Goal: Task Accomplishment & Management: Manage account settings

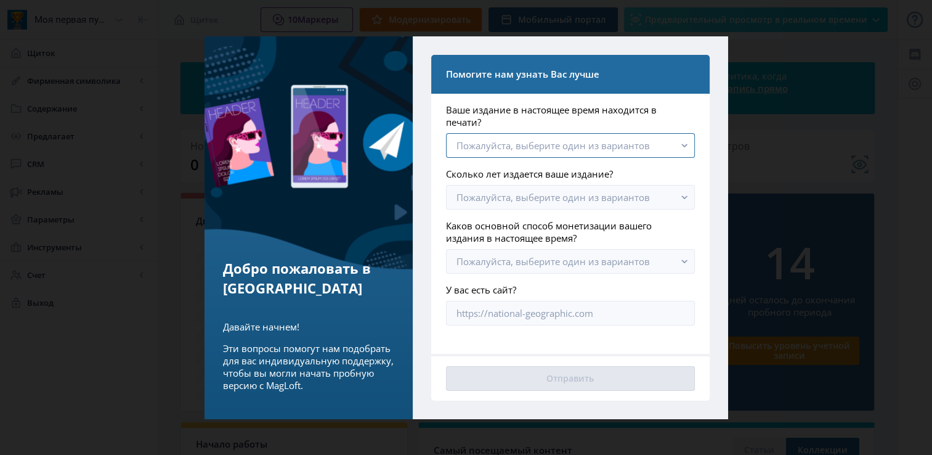
click at [680, 148] on rect "button" at bounding box center [685, 145] width 14 height 14
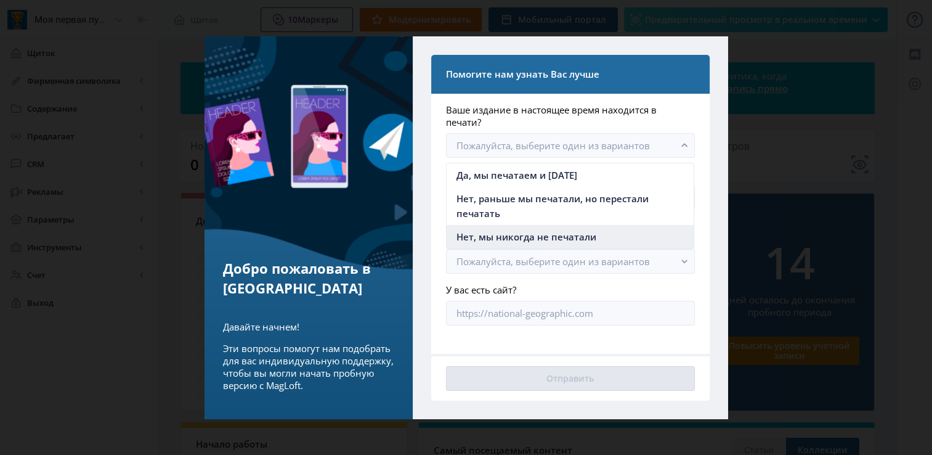
click at [606, 233] on nb-option "Нет, мы никогда не печатали" at bounding box center [570, 236] width 247 height 23
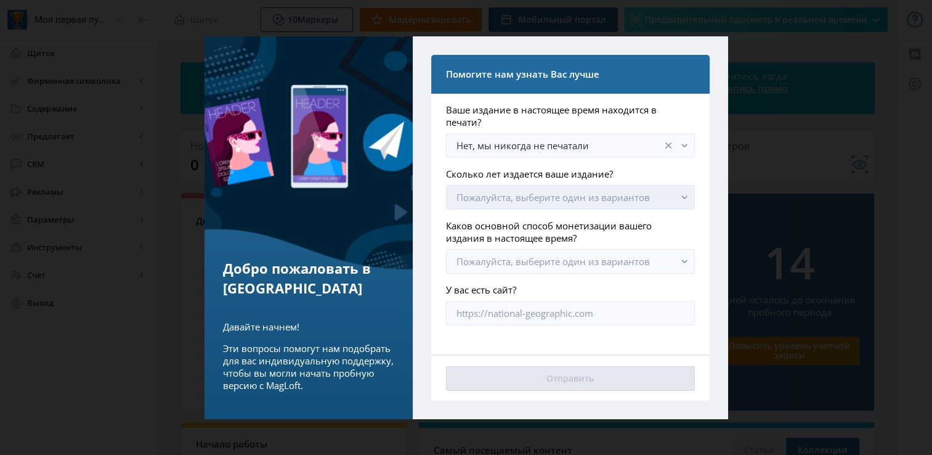
click at [648, 198] on button "Пожалуйста, выберите один из вариантов" at bounding box center [570, 197] width 248 height 25
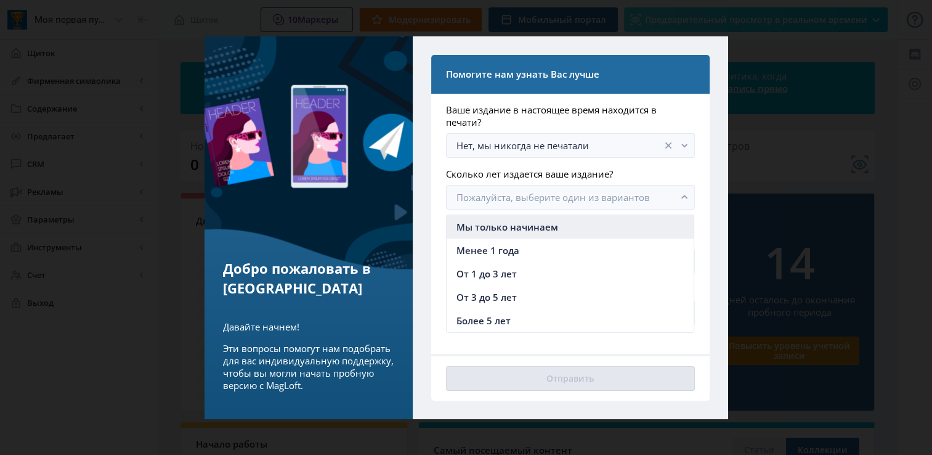
click at [566, 219] on nb-option "Мы только начинаем" at bounding box center [570, 226] width 247 height 23
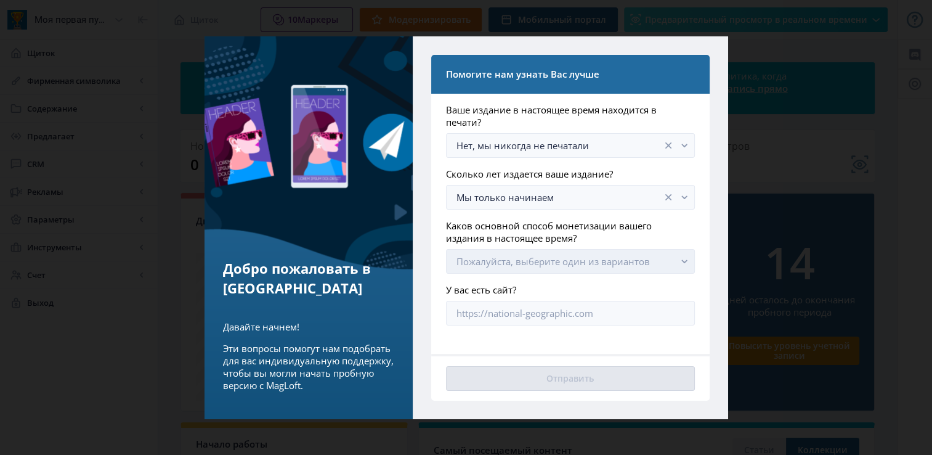
click at [575, 265] on font "Пожалуйста, выберите один из вариантов" at bounding box center [552, 261] width 193 height 12
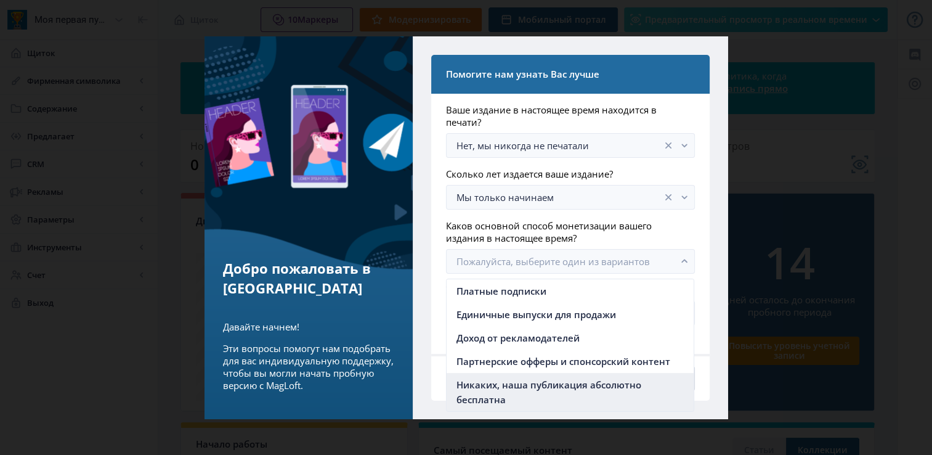
click at [605, 389] on span "Никаких, наша публикация абсолютно бесплатна" at bounding box center [569, 392] width 227 height 30
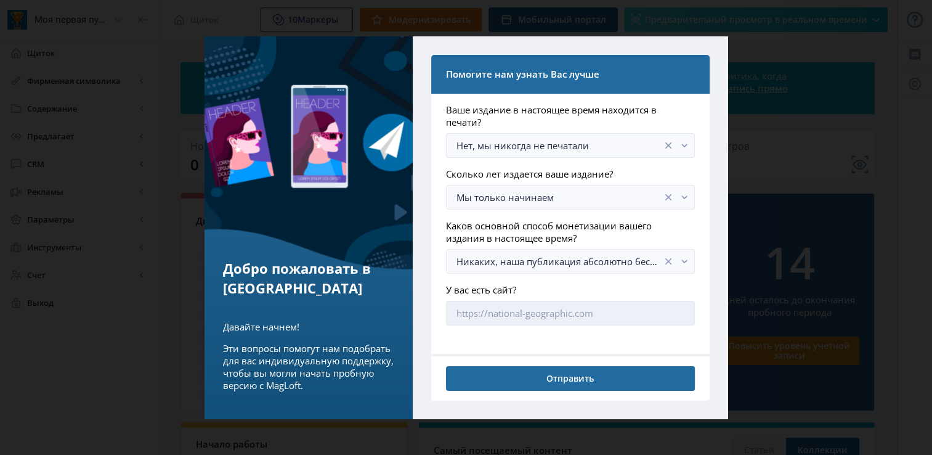
click at [635, 314] on input "У вас есть сайт?" at bounding box center [570, 313] width 248 height 25
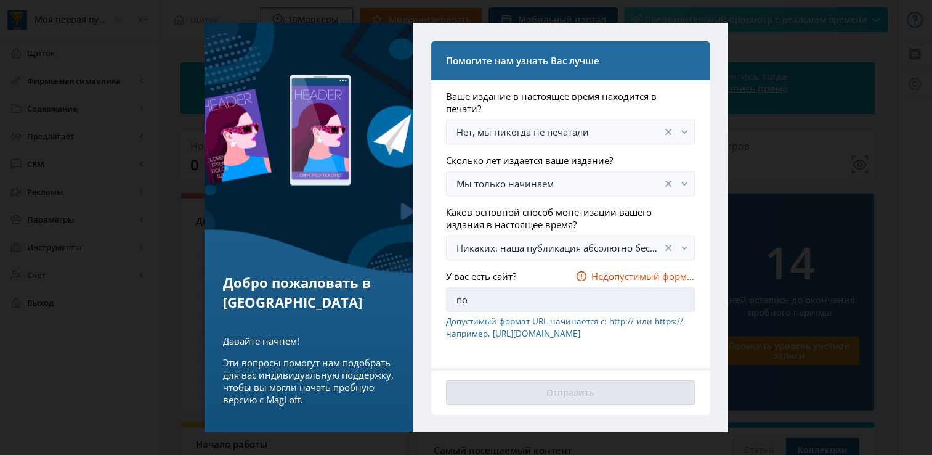
type input "n"
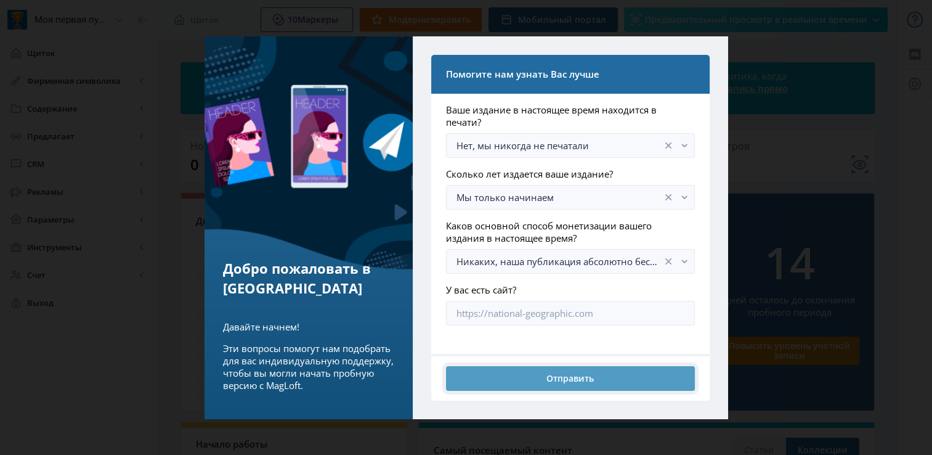
click at [591, 370] on button "Отправить" at bounding box center [570, 378] width 248 height 25
click at [554, 381] on button "Отправить" at bounding box center [570, 378] width 248 height 25
click at [601, 380] on button "Отправить" at bounding box center [570, 378] width 248 height 25
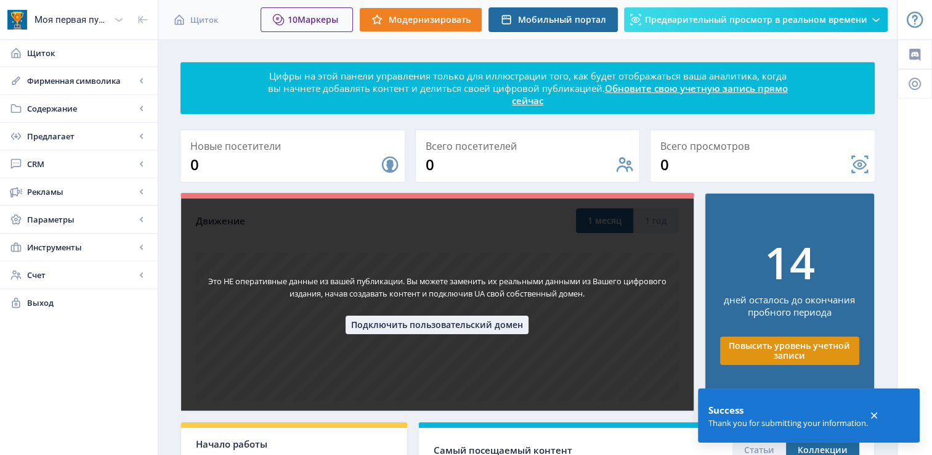
click at [601, 380] on div "Это НЕ оперативные данные из вашей публикации. Вы можете заменить их реальными …" at bounding box center [437, 301] width 515 height 219
click at [601, 380] on nb-card-body "Это НЕ оперативные данные из вашей публикации. Вы можете заменить их реальными …" at bounding box center [437, 304] width 513 height 212
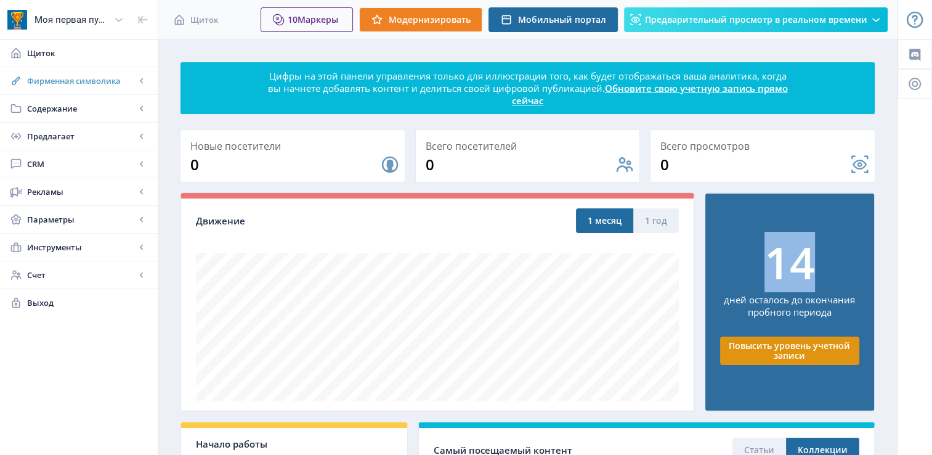
click at [87, 78] on span "Фирменная символика" at bounding box center [81, 81] width 108 height 12
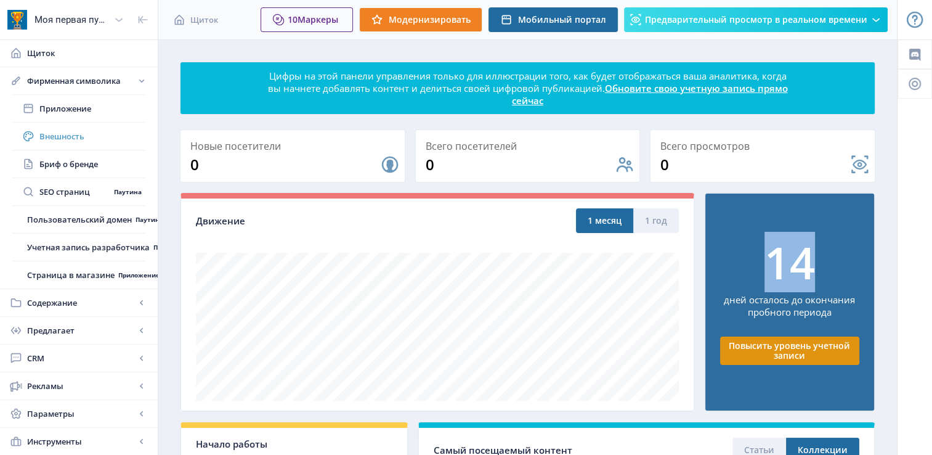
click at [88, 131] on span "Внешность" at bounding box center [92, 136] width 106 height 12
click at [87, 110] on span "Приложение" at bounding box center [92, 108] width 106 height 12
click at [71, 108] on span "Приложение" at bounding box center [92, 108] width 106 height 12
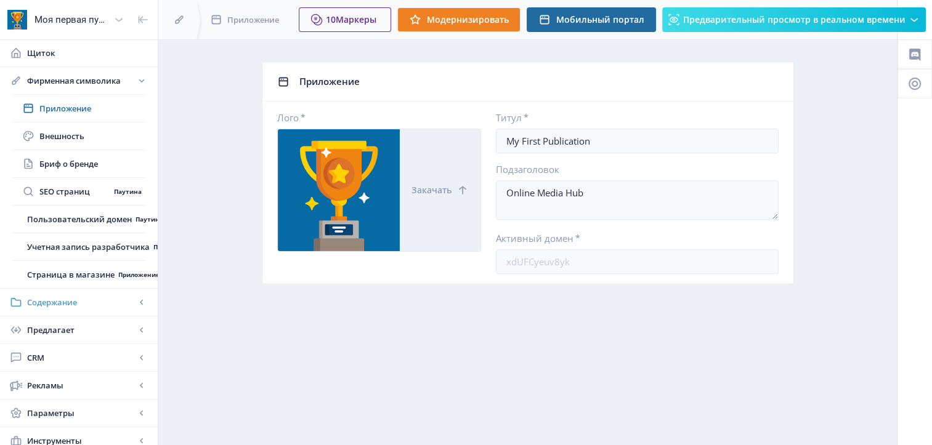
click at [87, 306] on span "Содержание" at bounding box center [81, 302] width 108 height 12
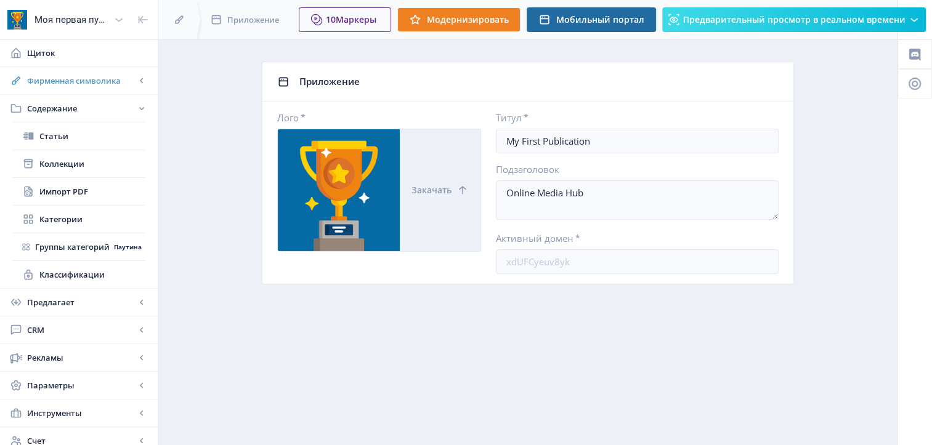
click at [136, 83] on rect at bounding box center [142, 81] width 12 height 12
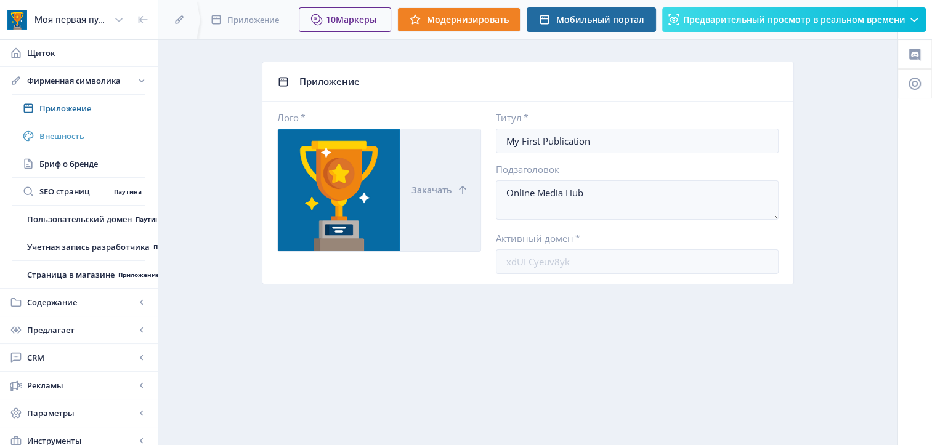
click at [91, 136] on span "Внешность" at bounding box center [92, 136] width 106 height 12
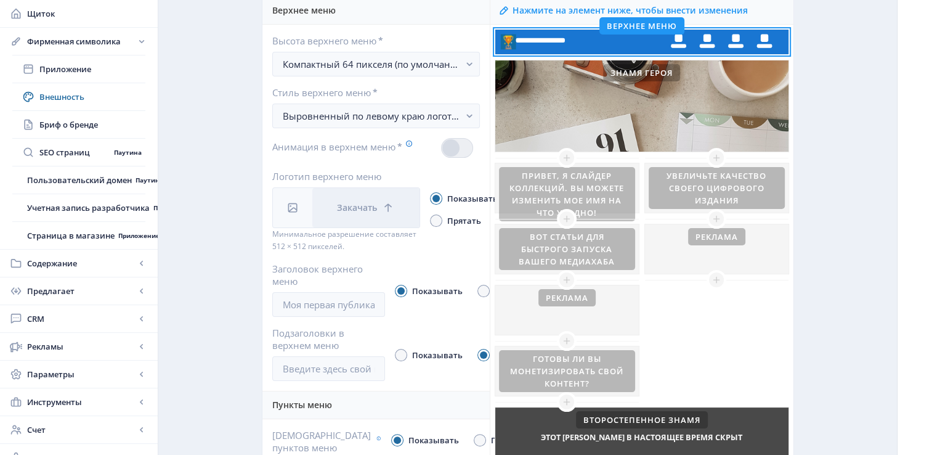
scroll to position [152, 0]
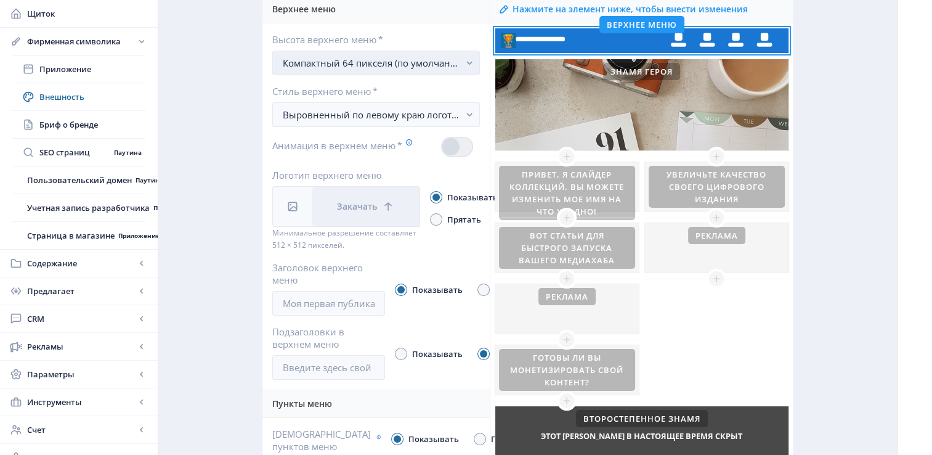
click at [468, 70] on rect "button" at bounding box center [470, 63] width 14 height 14
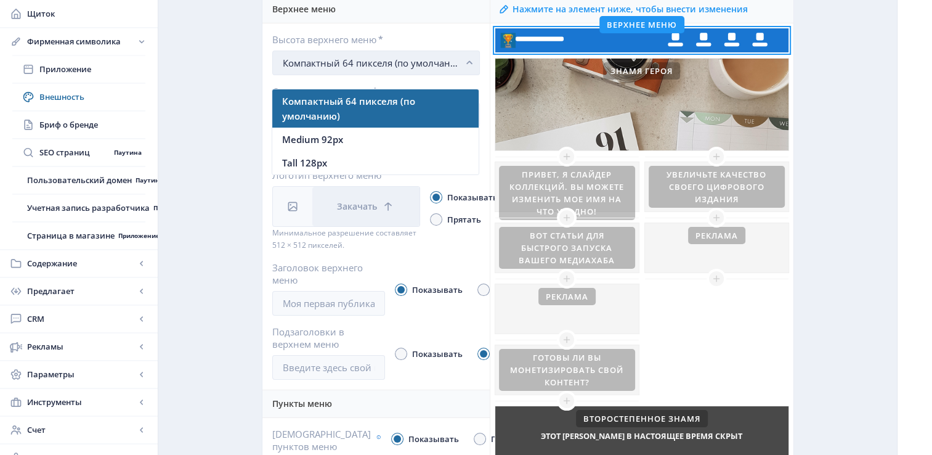
scroll to position [0, 0]
click at [397, 160] on nb-option "Высота 128 пикселей" at bounding box center [375, 162] width 206 height 23
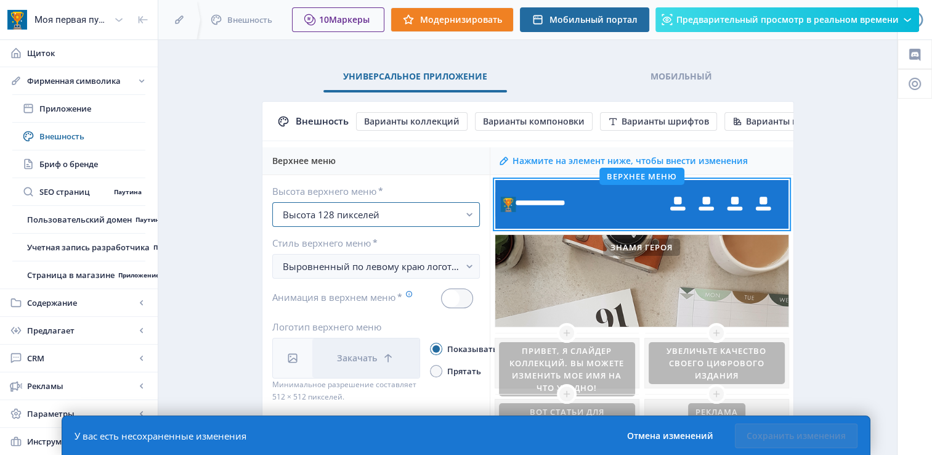
scroll to position [152, 0]
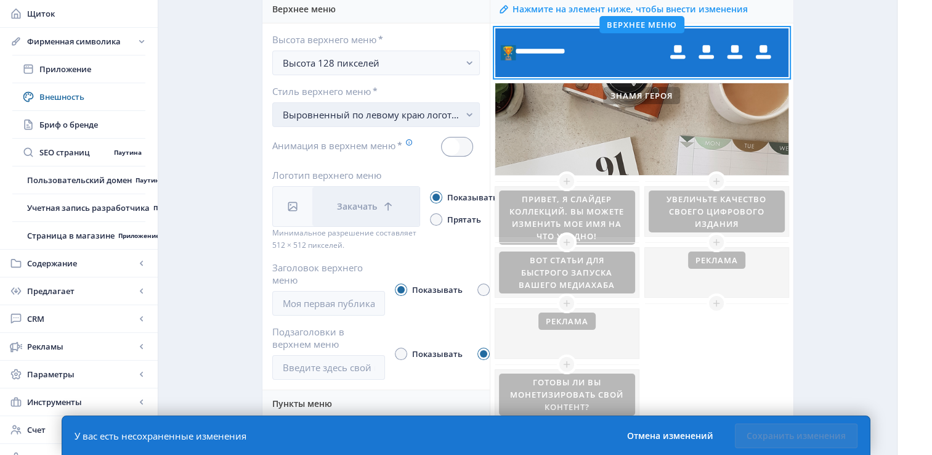
click at [468, 122] on rect "button" at bounding box center [470, 115] width 14 height 14
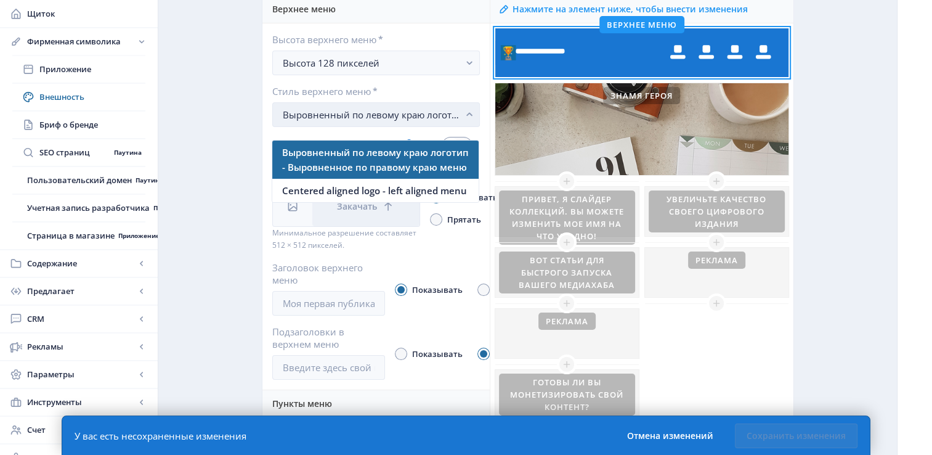
scroll to position [0, 0]
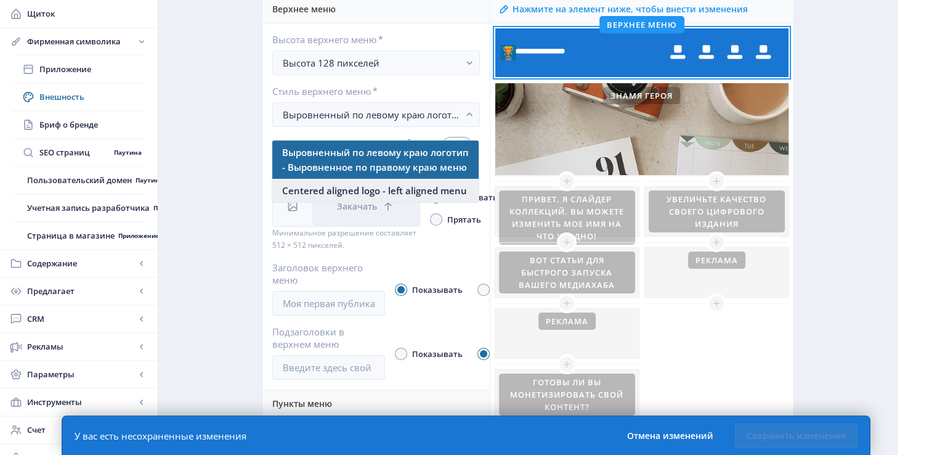
click at [446, 189] on span "Centered aligned logo - left aligned menu" at bounding box center [374, 190] width 185 height 15
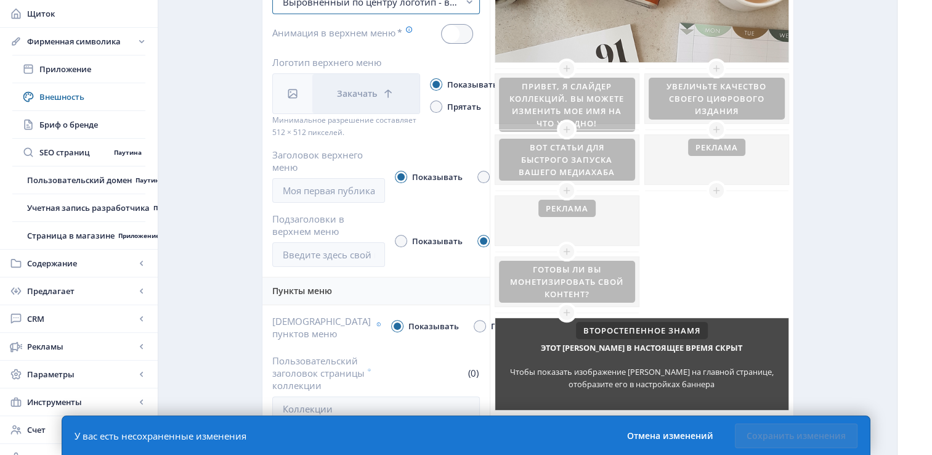
scroll to position [318, 0]
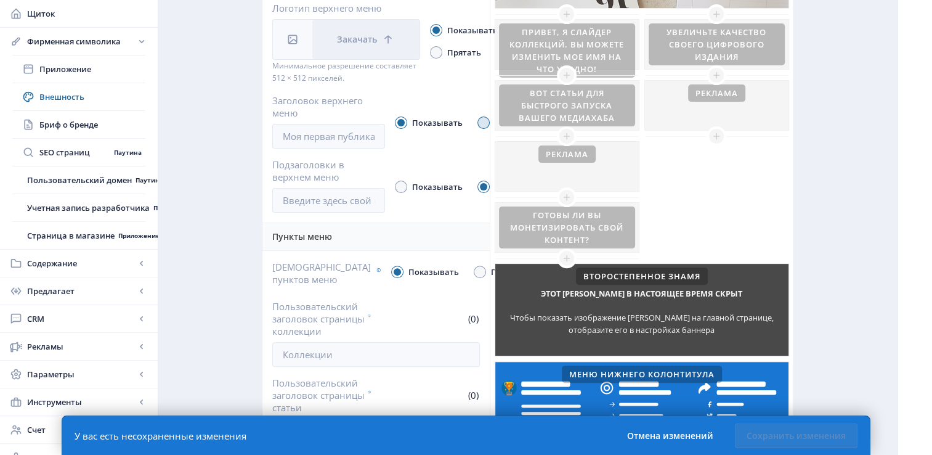
click at [485, 129] on span at bounding box center [483, 122] width 12 height 12
click at [478, 123] on input "Прятать" at bounding box center [477, 123] width 1 height 1
radio input "true"
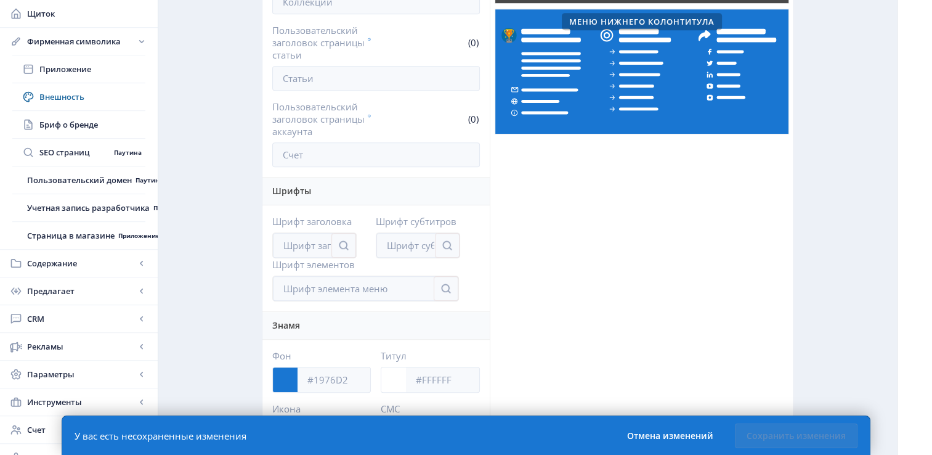
scroll to position [742, 0]
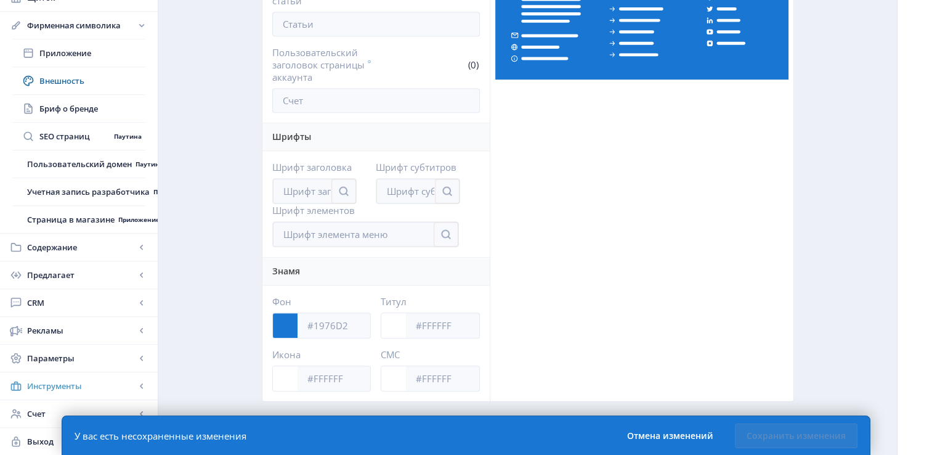
click at [113, 383] on span "Инструменты" at bounding box center [81, 385] width 108 height 12
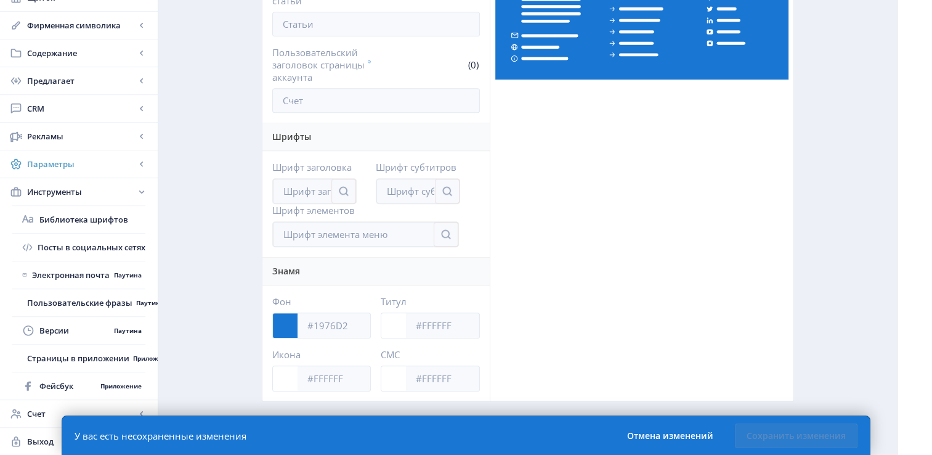
click at [140, 155] on link "Параметры" at bounding box center [79, 163] width 158 height 27
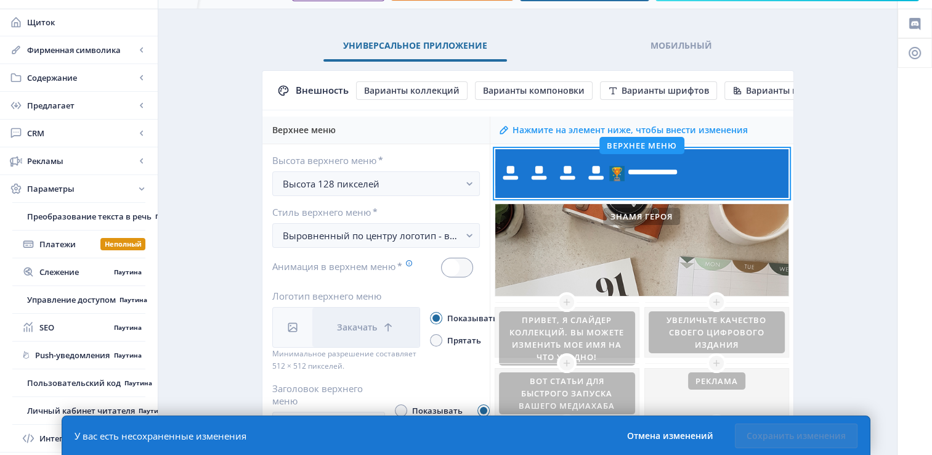
scroll to position [0, 0]
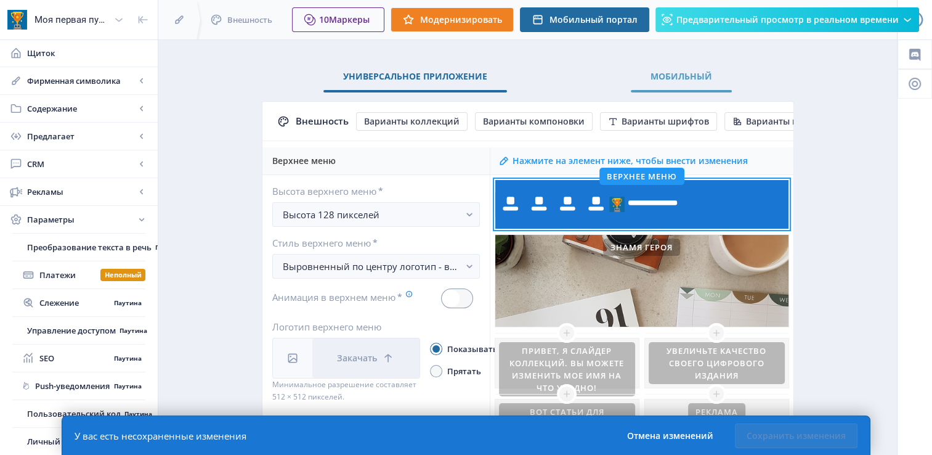
click at [688, 78] on span "Мобильный" at bounding box center [682, 76] width 62 height 10
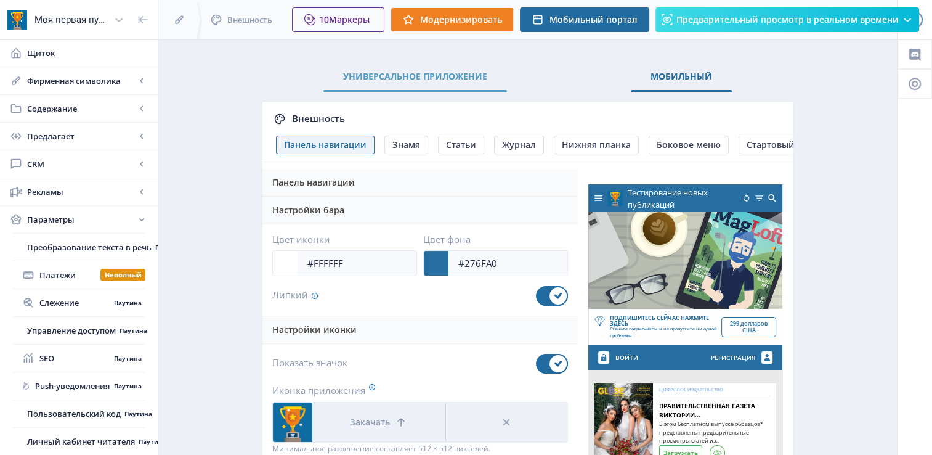
click at [446, 78] on span "Универсальное приложение" at bounding box center [415, 76] width 144 height 10
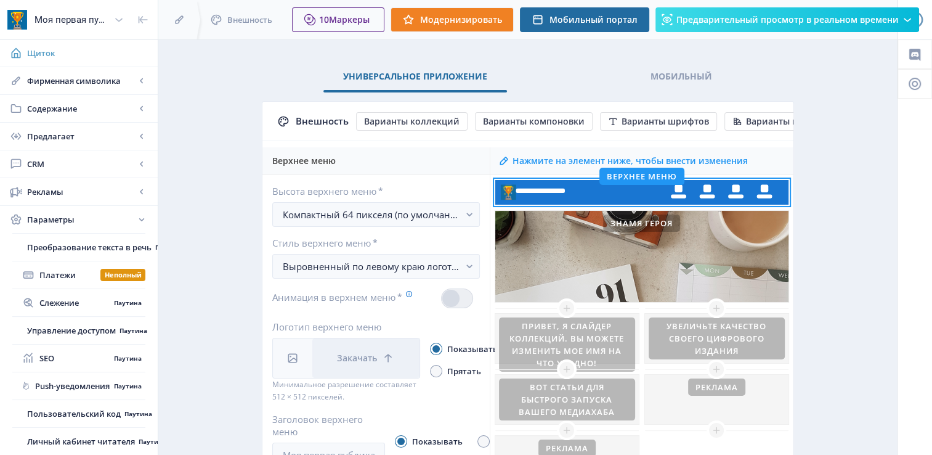
click at [116, 49] on span "Щиток" at bounding box center [87, 53] width 121 height 12
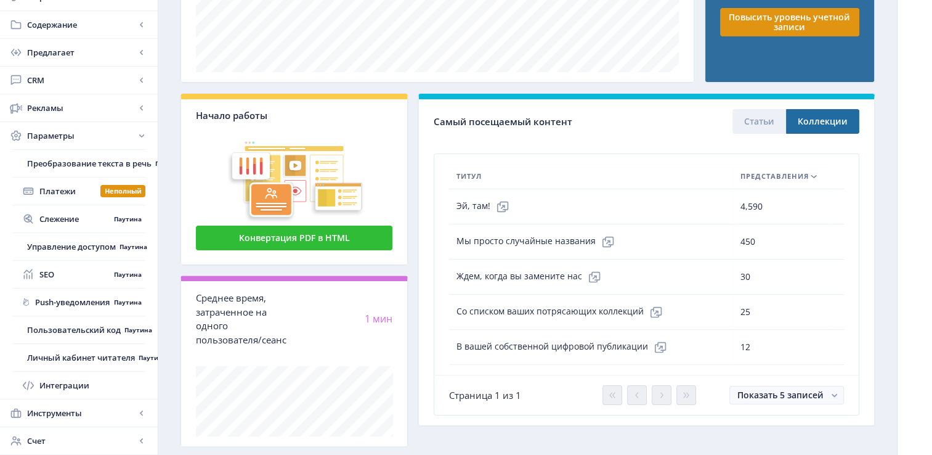
scroll to position [353, 0]
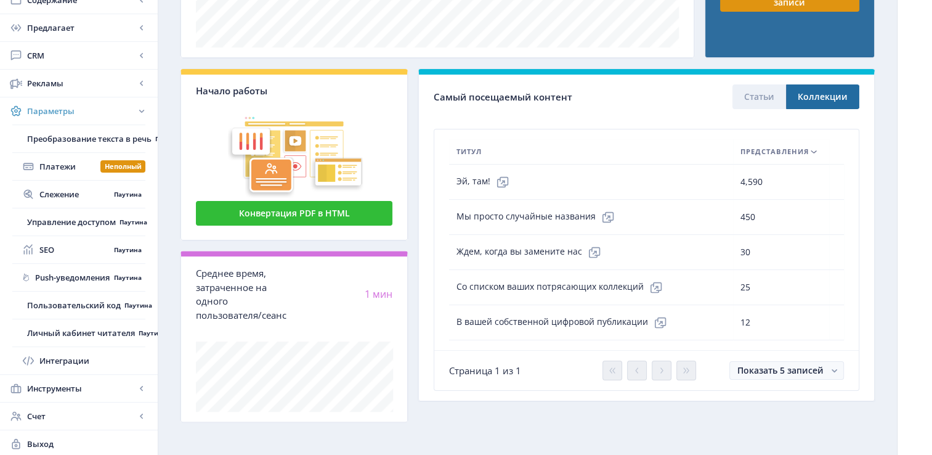
click at [82, 112] on span "Параметры" at bounding box center [81, 111] width 108 height 12
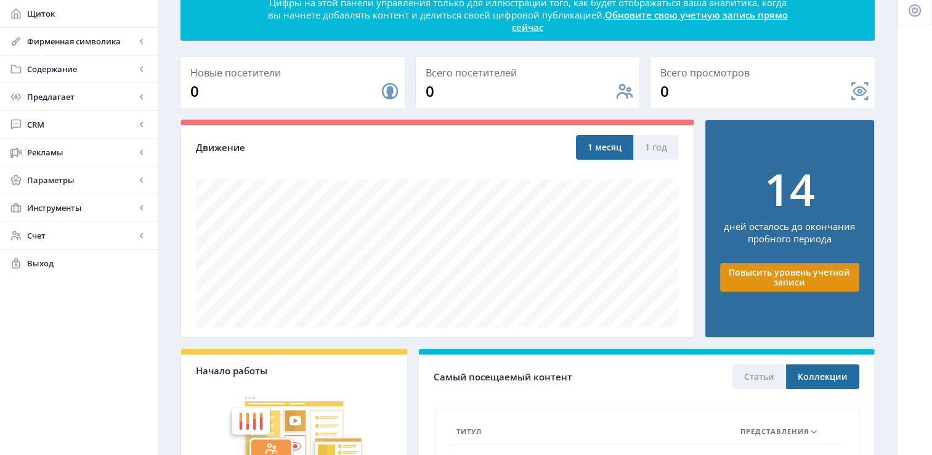
scroll to position [0, 0]
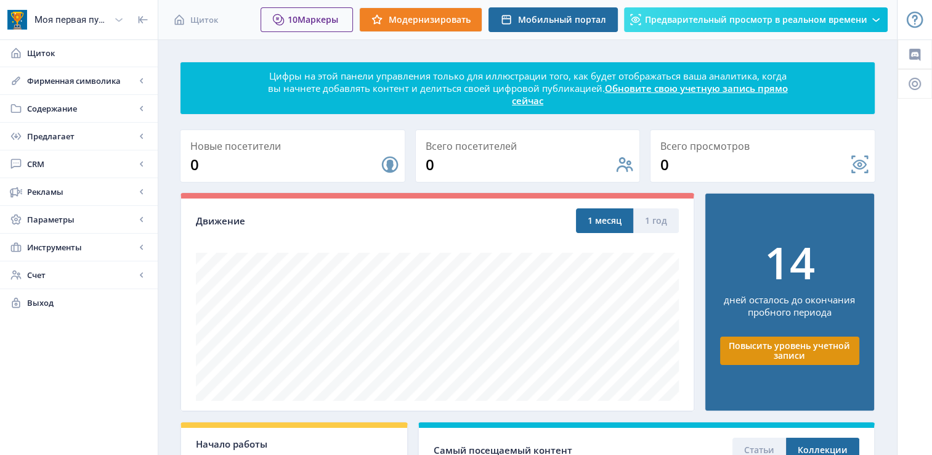
click at [120, 21] on icon at bounding box center [119, 20] width 12 height 12
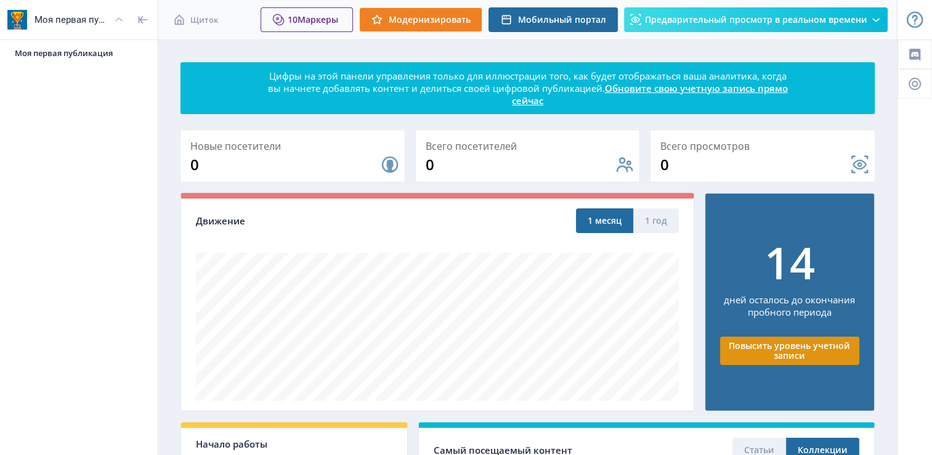
click at [75, 17] on div "Моя первая публикация" at bounding box center [71, 19] width 75 height 27
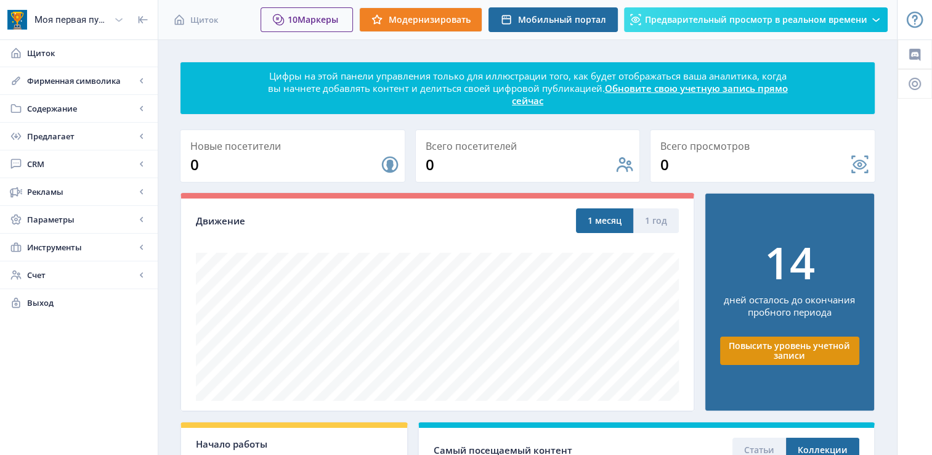
click at [12, 23] on img at bounding box center [17, 20] width 20 height 20
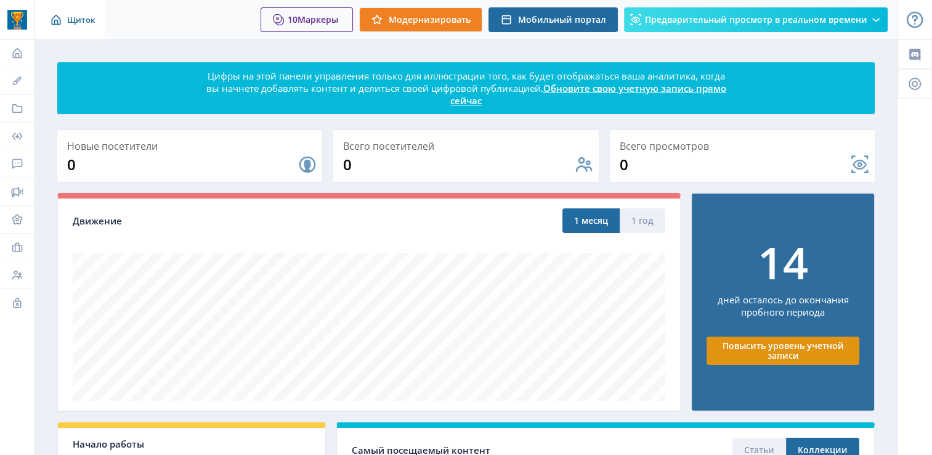
click at [55, 22] on icon at bounding box center [56, 20] width 12 height 12
click at [17, 214] on icon at bounding box center [17, 219] width 12 height 12
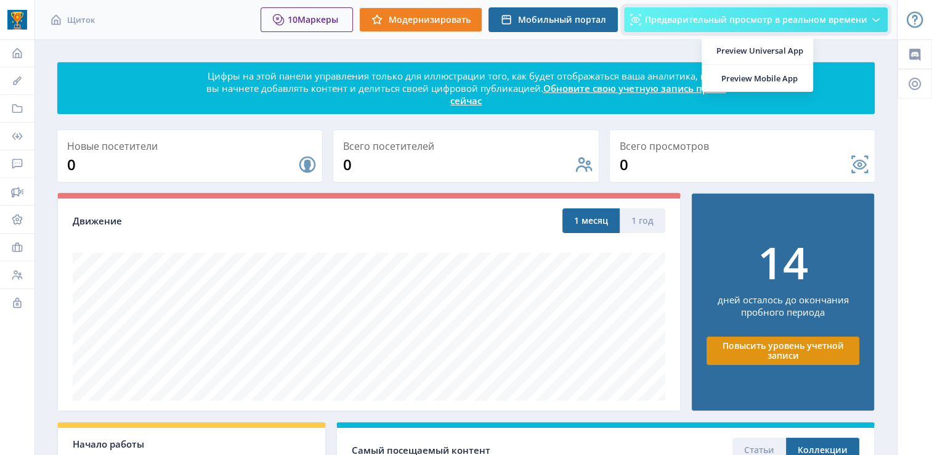
click at [883, 19] on button "Предварительный просмотр в реальном времени" at bounding box center [756, 19] width 264 height 25
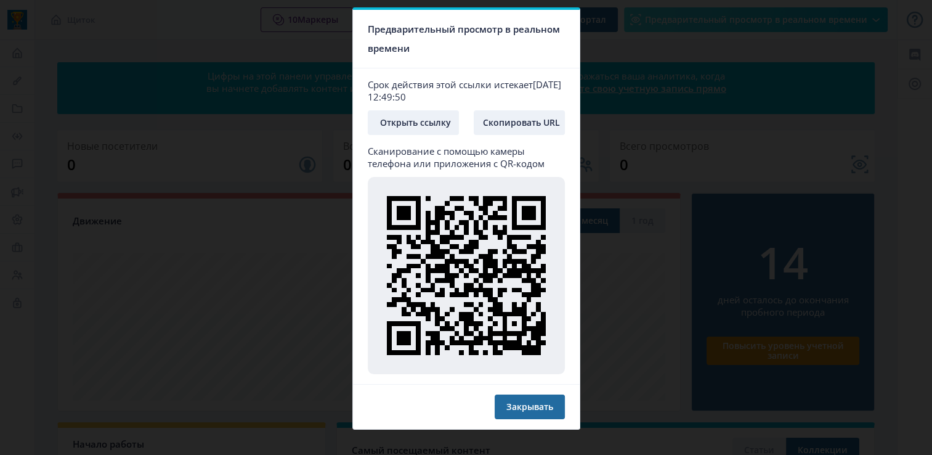
click at [892, 91] on div at bounding box center [466, 227] width 932 height 455
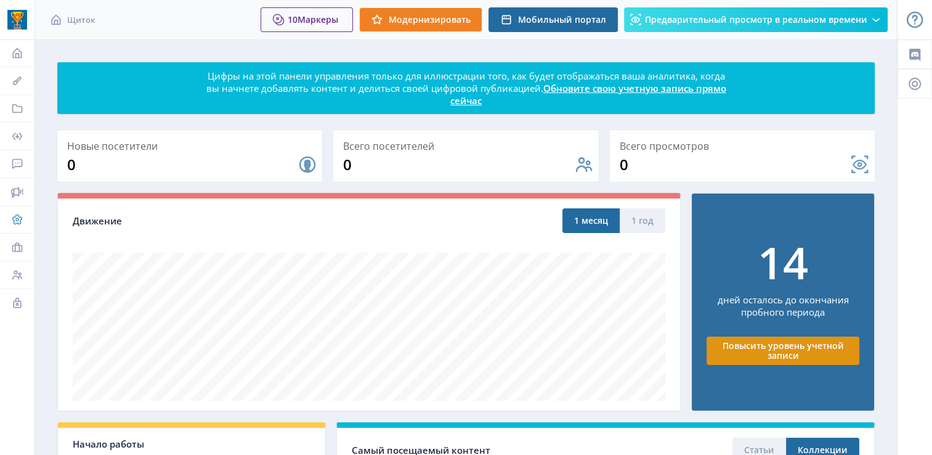
click at [18, 216] on icon at bounding box center [17, 219] width 12 height 12
click at [31, 18] on div at bounding box center [17, -1] width 34 height 39
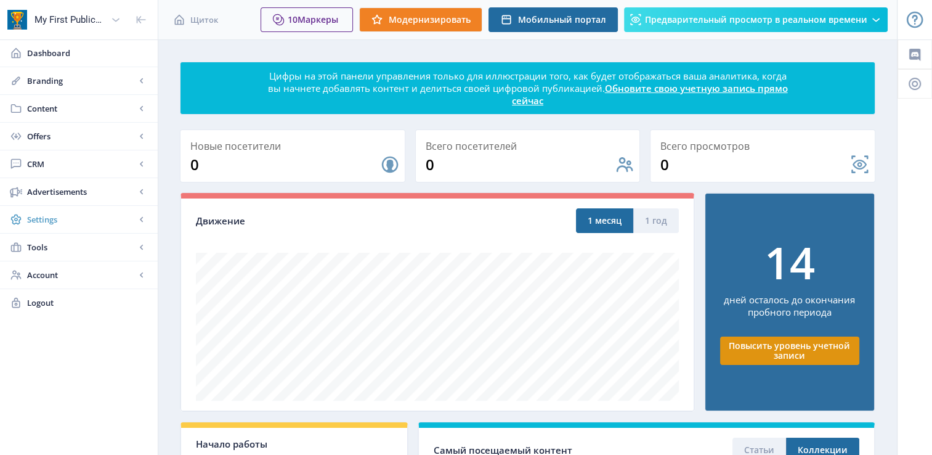
click at [143, 219] on rect at bounding box center [142, 219] width 12 height 12
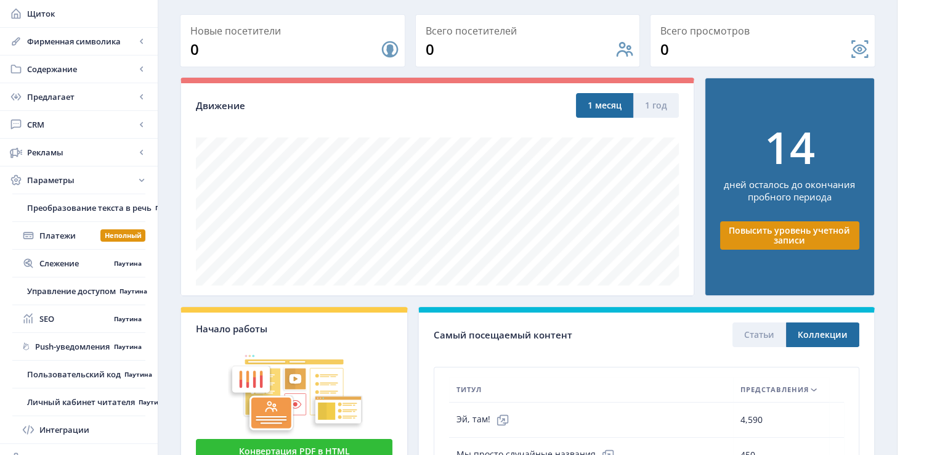
scroll to position [114, 0]
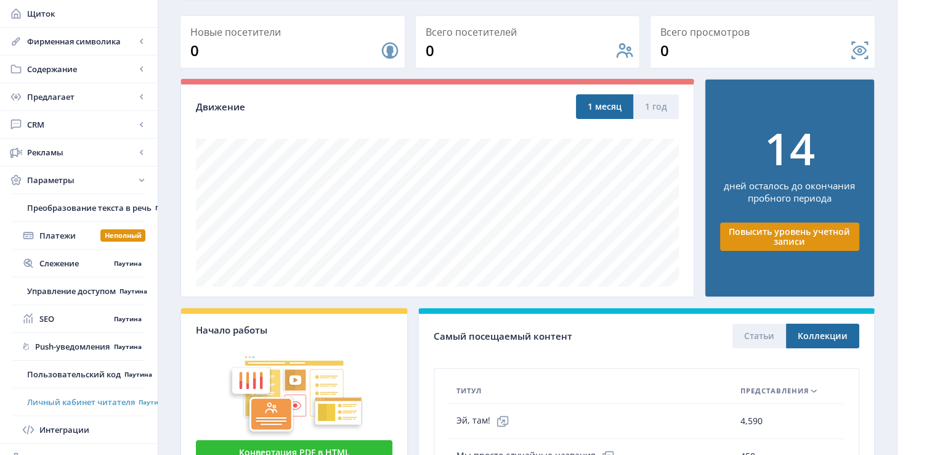
click at [99, 395] on span "Личный кабинет читателя" at bounding box center [81, 401] width 108 height 12
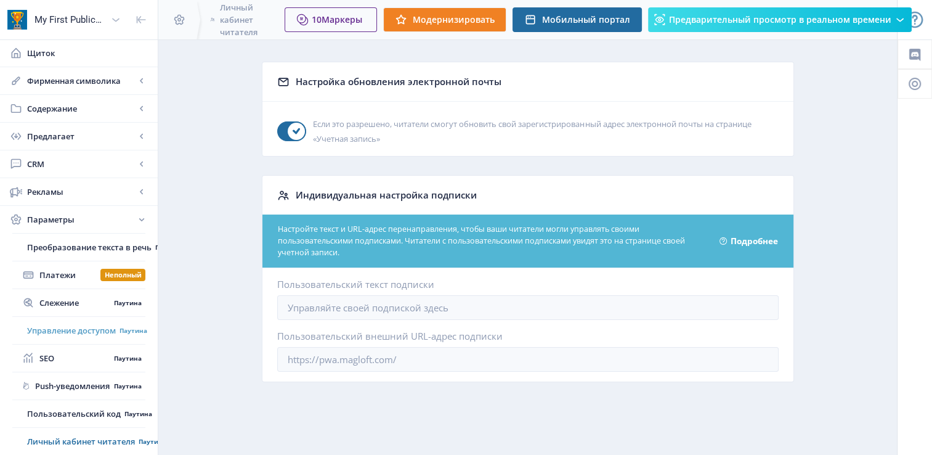
click at [91, 330] on span "Управление доступом" at bounding box center [71, 330] width 89 height 12
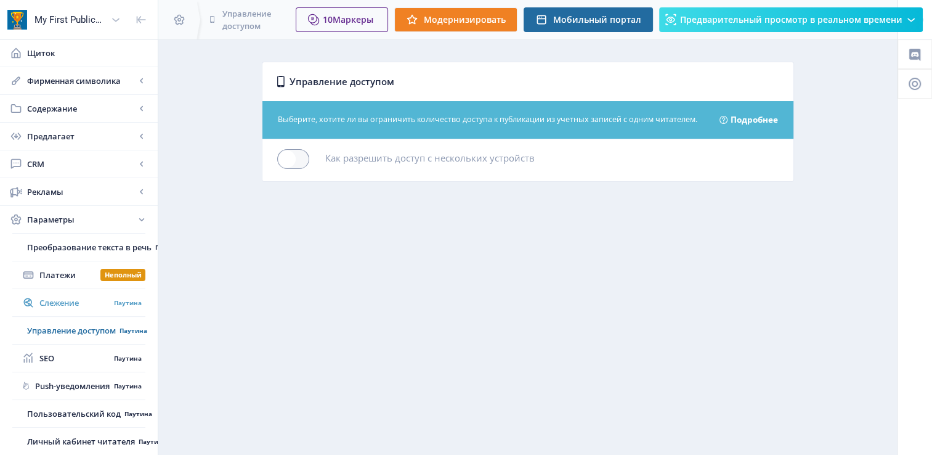
click at [87, 306] on span "Слежение" at bounding box center [74, 302] width 70 height 12
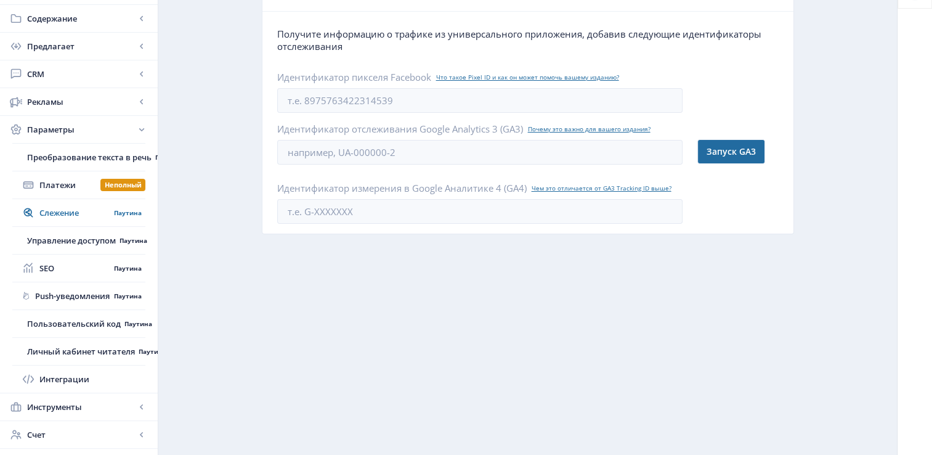
scroll to position [108, 0]
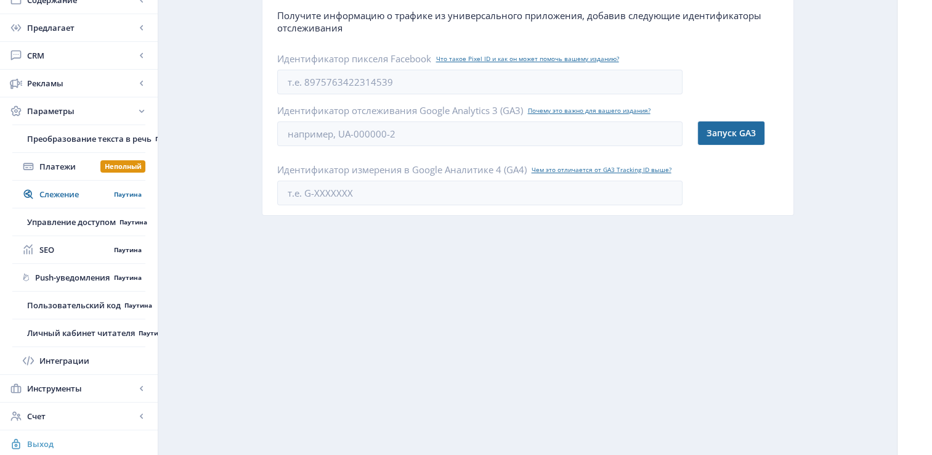
click at [51, 434] on link "Выход" at bounding box center [79, 443] width 158 height 27
